Goal: Task Accomplishment & Management: Use online tool/utility

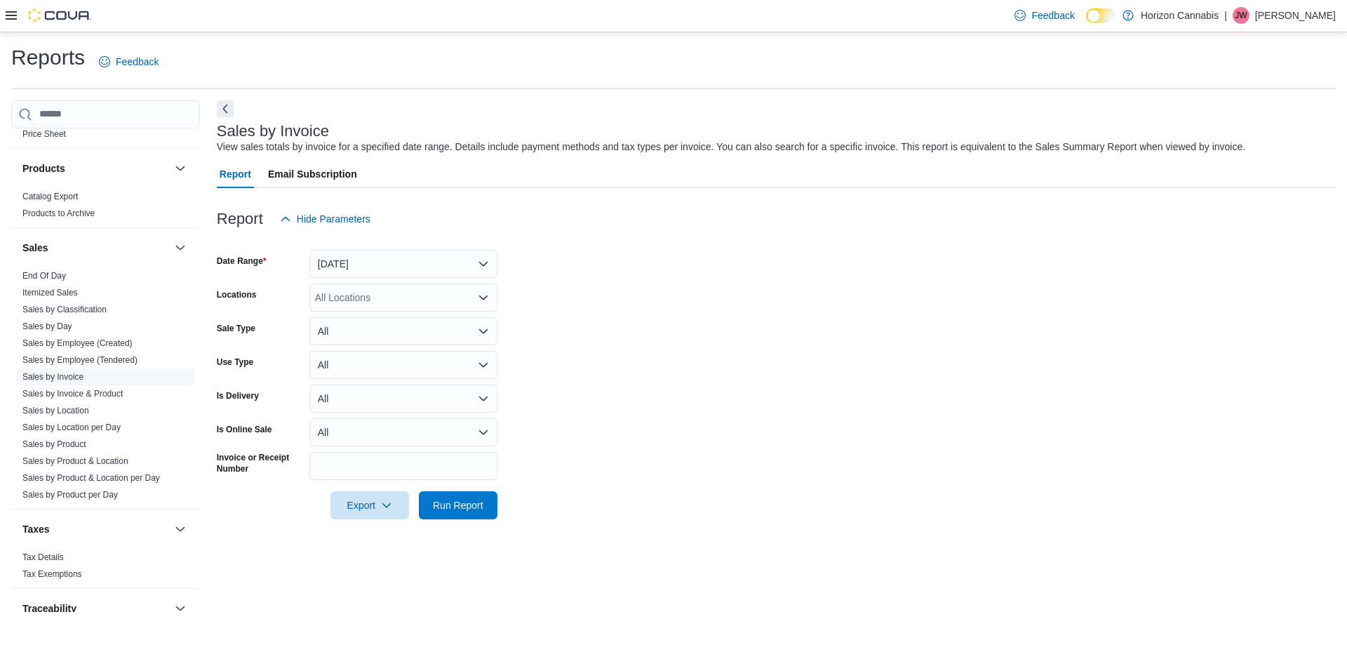
scroll to position [932, 0]
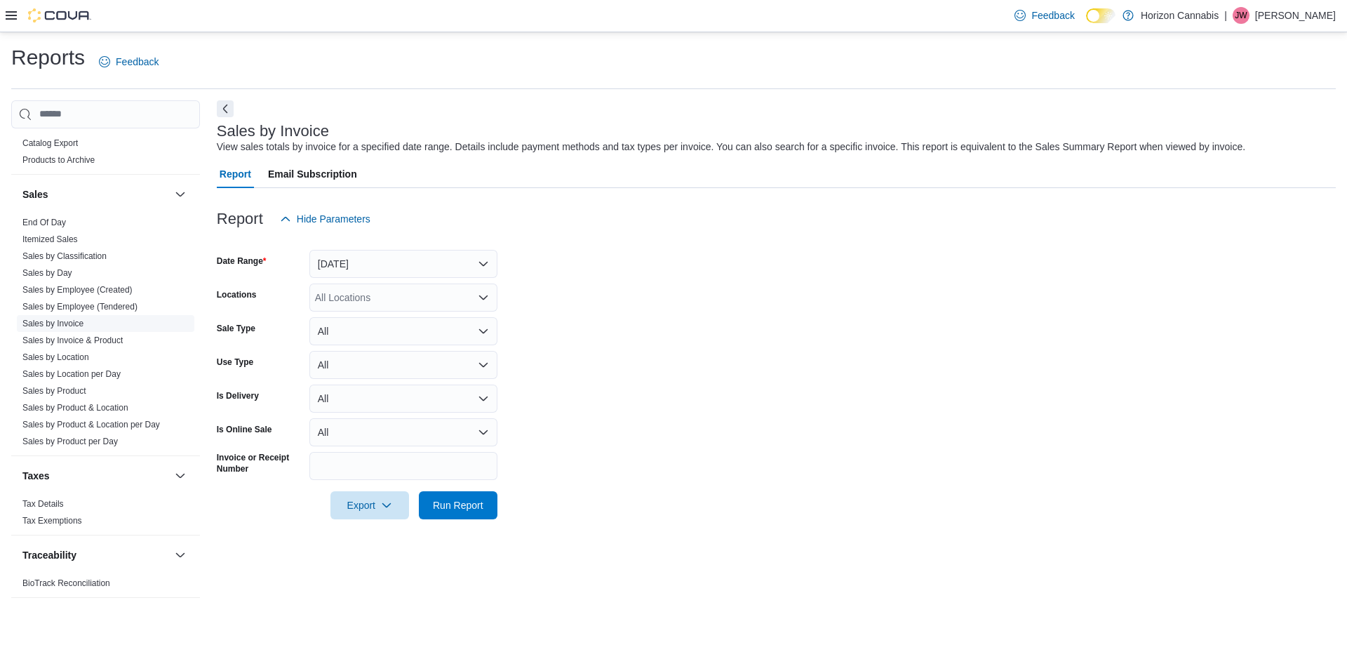
click at [79, 328] on link "Sales by Invoice" at bounding box center [52, 323] width 61 height 10
click at [476, 267] on button "Yesterday" at bounding box center [403, 264] width 188 height 28
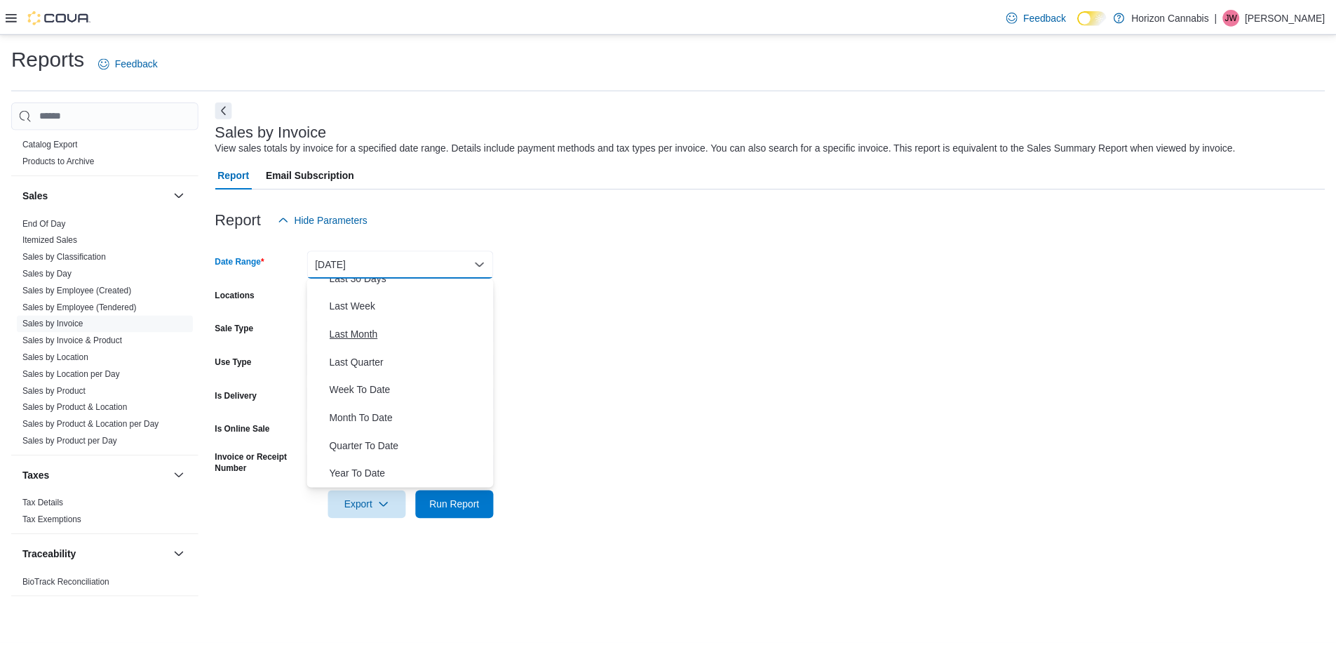
scroll to position [70, 0]
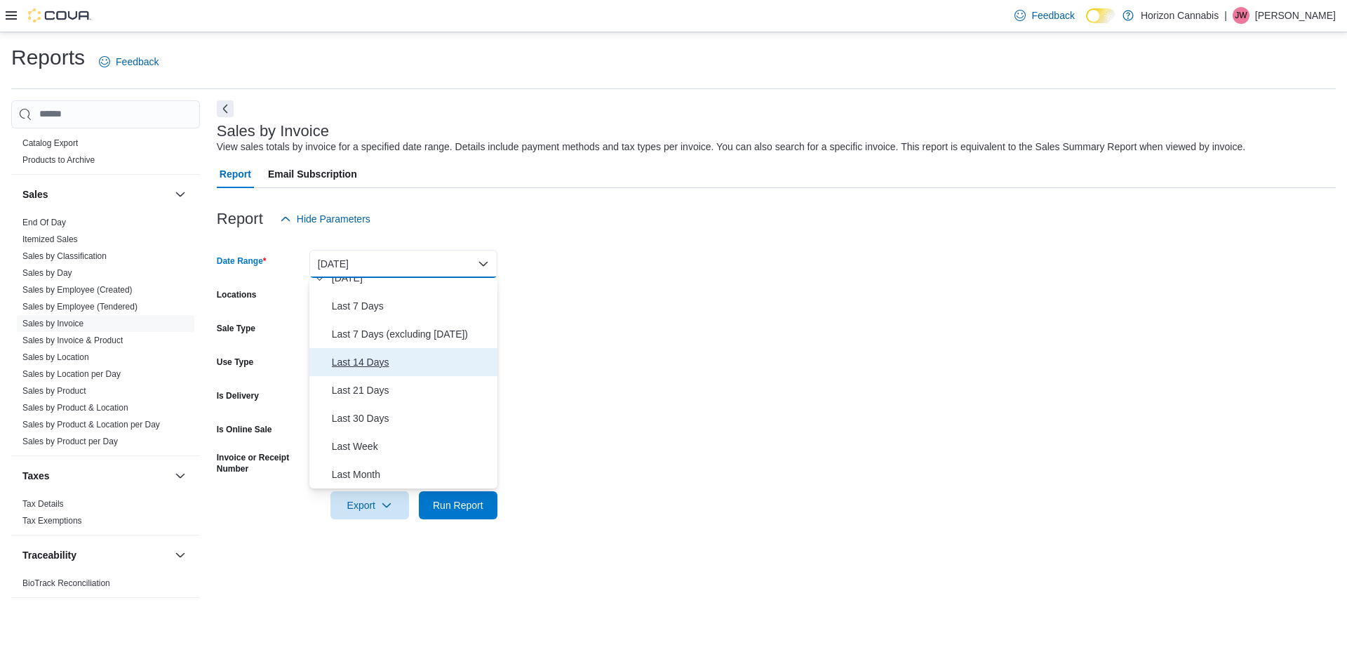
click at [363, 358] on span "Last 14 Days" at bounding box center [412, 362] width 160 height 17
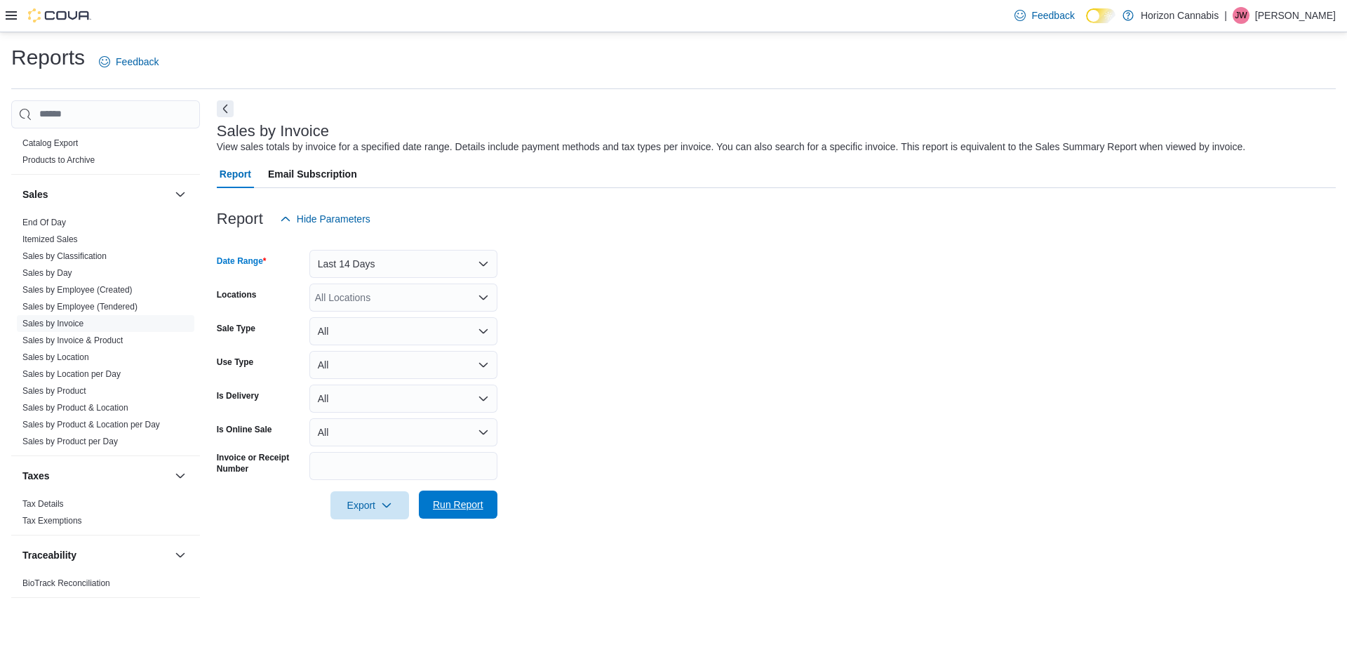
click at [435, 506] on span "Run Report" at bounding box center [458, 504] width 51 height 14
click at [363, 504] on span "Export" at bounding box center [364, 504] width 62 height 28
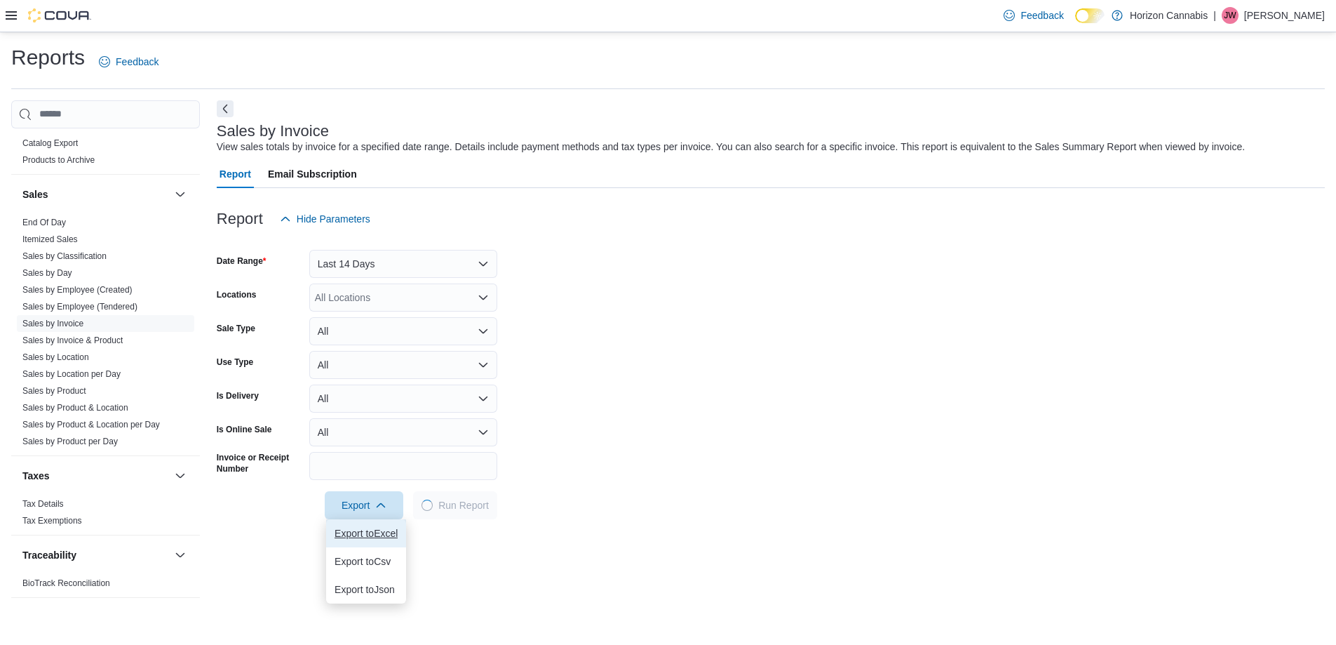
click at [362, 524] on button "Export to Excel" at bounding box center [366, 533] width 80 height 28
